Goal: Information Seeking & Learning: Check status

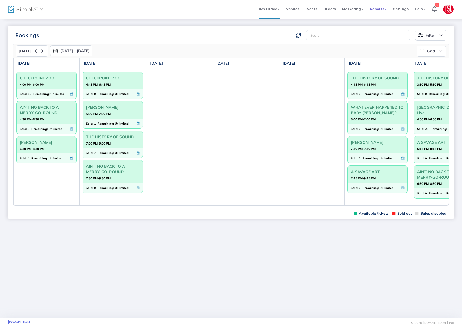
click at [381, 9] on span "Reports" at bounding box center [378, 8] width 17 height 5
click at [383, 26] on li "Sales Reports" at bounding box center [387, 28] width 34 height 10
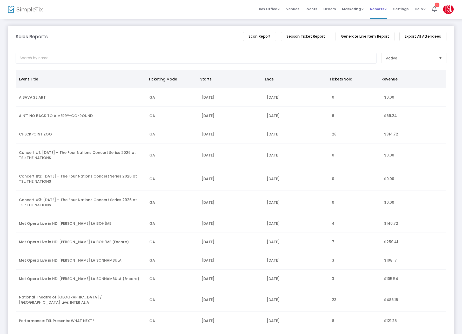
click at [377, 9] on span "Reports" at bounding box center [378, 8] width 17 height 5
click at [382, 38] on li "Download" at bounding box center [387, 38] width 34 height 10
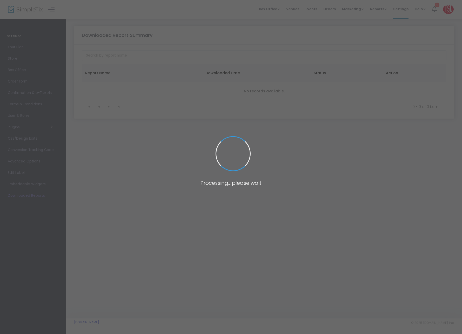
click at [370, 23] on span at bounding box center [231, 167] width 462 height 334
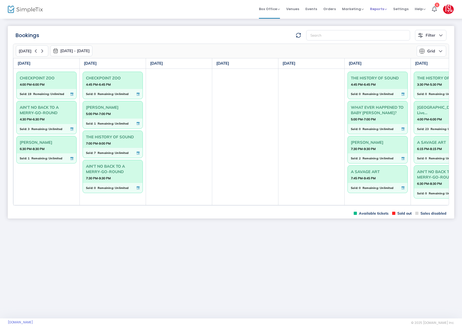
click at [379, 11] on span "Reports" at bounding box center [378, 8] width 17 height 5
click at [382, 37] on li "Download" at bounding box center [387, 38] width 34 height 10
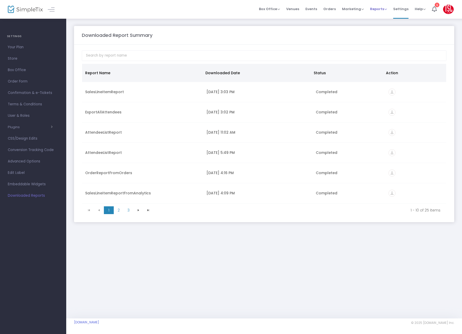
click at [382, 9] on span "Reports" at bounding box center [378, 8] width 17 height 5
click at [380, 17] on li "Analytics" at bounding box center [387, 17] width 34 height 10
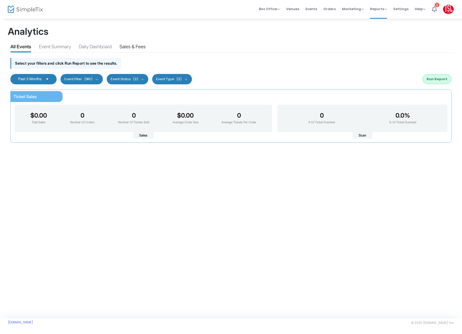
click at [134, 46] on div "Sales & Fees" at bounding box center [132, 47] width 26 height 9
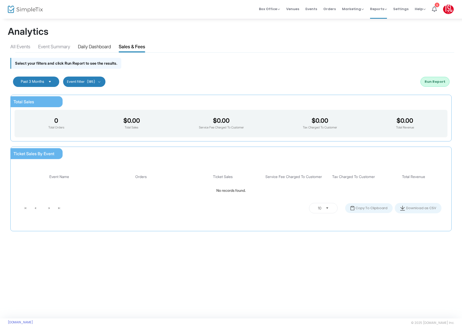
click at [101, 48] on div "Daily Dashboard" at bounding box center [94, 47] width 33 height 9
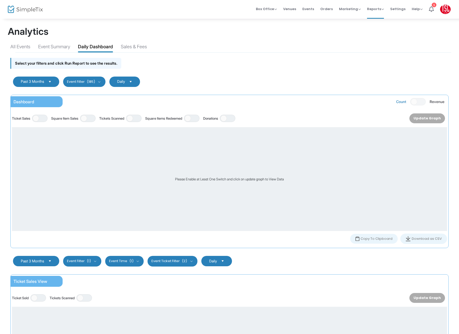
click at [331, 9] on span "Orders" at bounding box center [326, 8] width 12 height 13
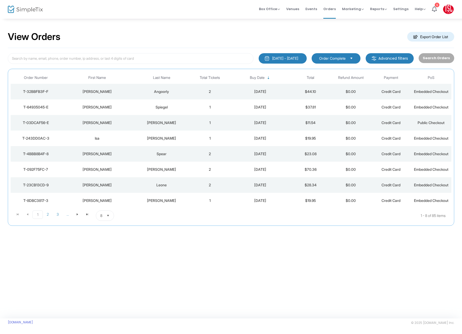
click at [160, 123] on div "KOSLOFF" at bounding box center [162, 122] width 54 height 5
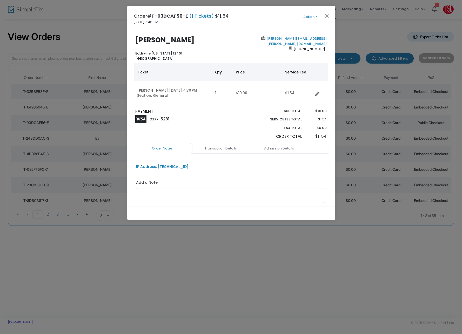
click at [208, 147] on link "Transaction Details" at bounding box center [220, 148] width 57 height 11
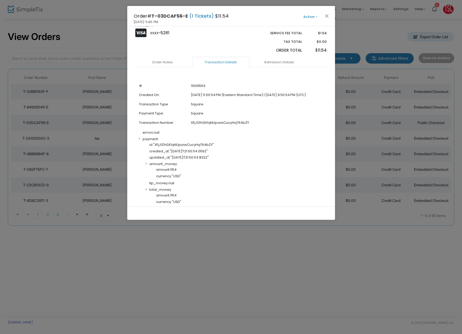
scroll to position [59, 0]
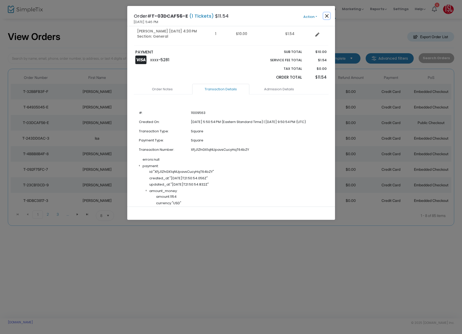
click at [327, 15] on button "Close" at bounding box center [326, 15] width 7 height 7
